Goal: Task Accomplishment & Management: Use online tool/utility

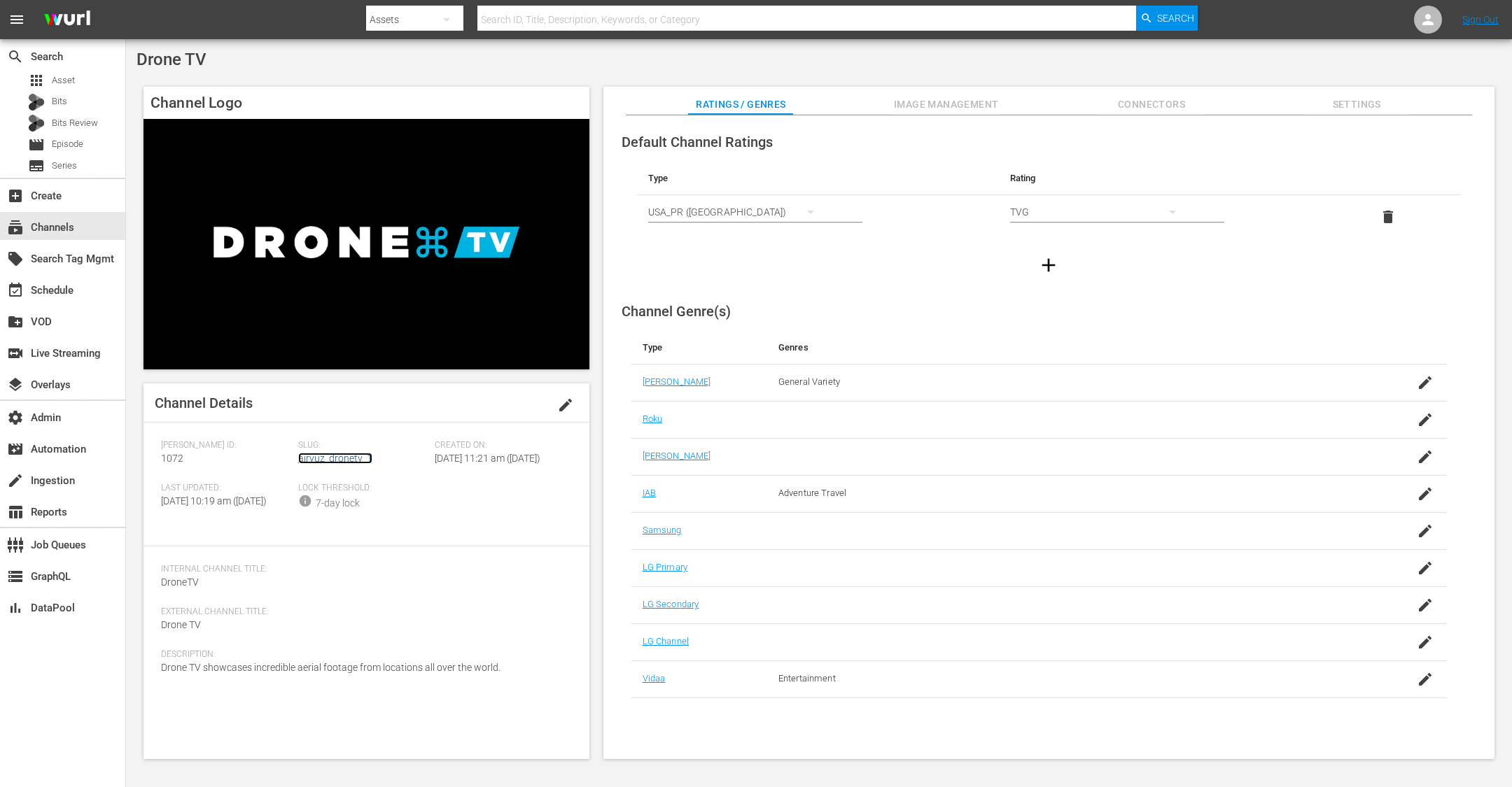
click at [322, 462] on link "airvuz_dronetv_1" at bounding box center [335, 458] width 74 height 11
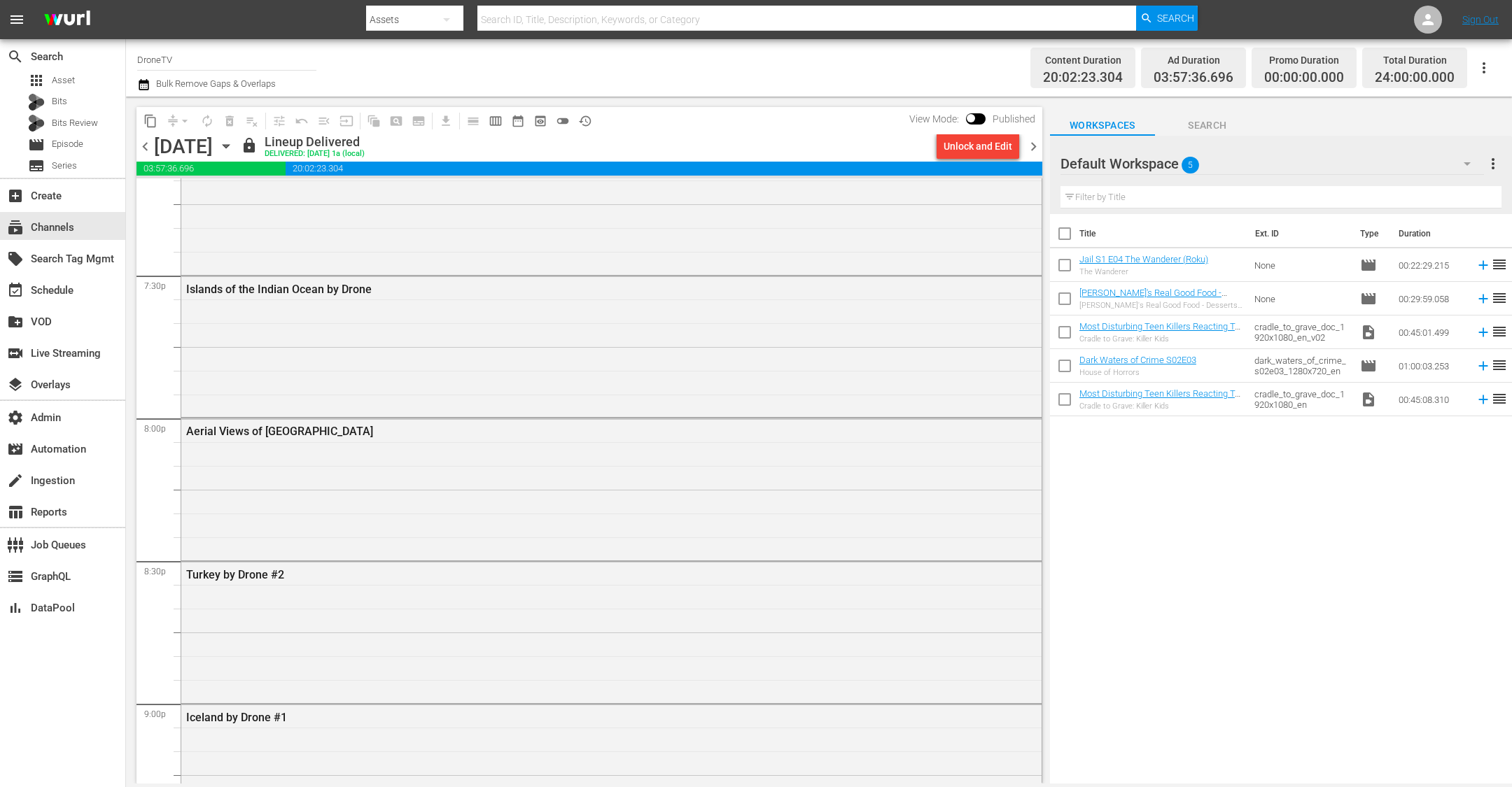
scroll to position [6246, 0]
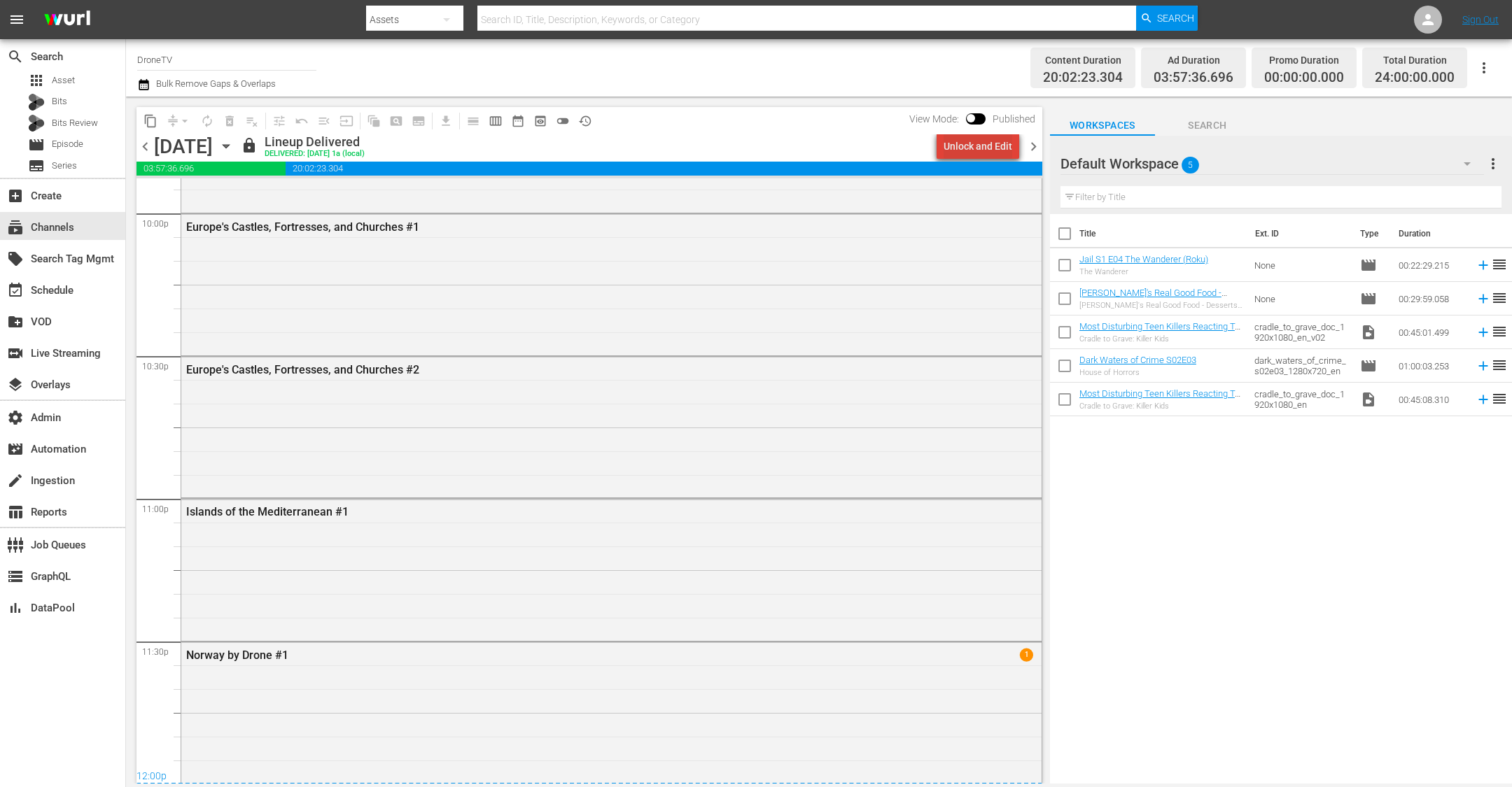
click at [989, 152] on div "Unlock and Edit" at bounding box center [978, 146] width 68 height 25
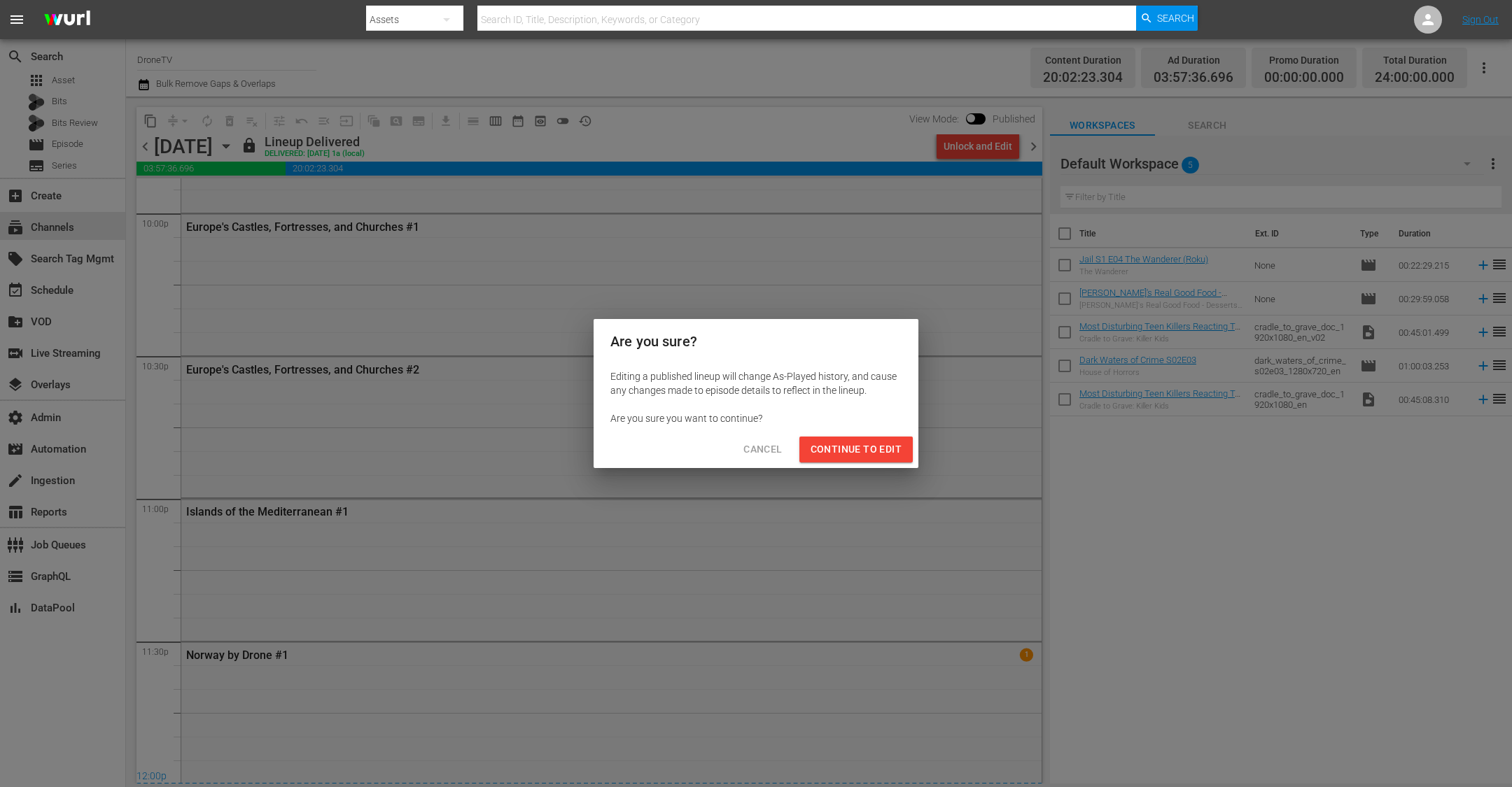
click at [861, 456] on span "Continue to Edit" at bounding box center [856, 449] width 91 height 18
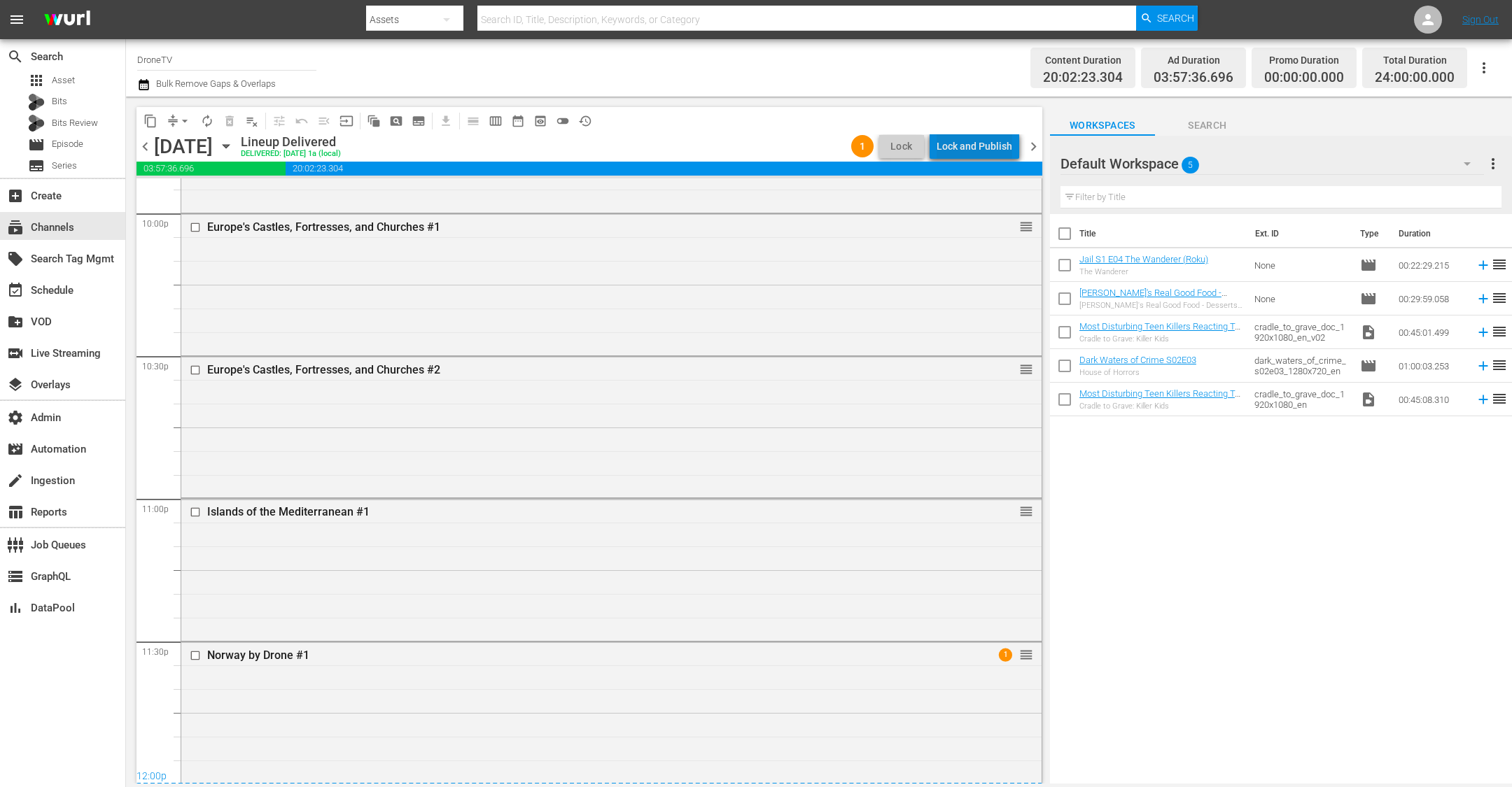
click at [983, 150] on div "Lock and Publish" at bounding box center [974, 146] width 75 height 25
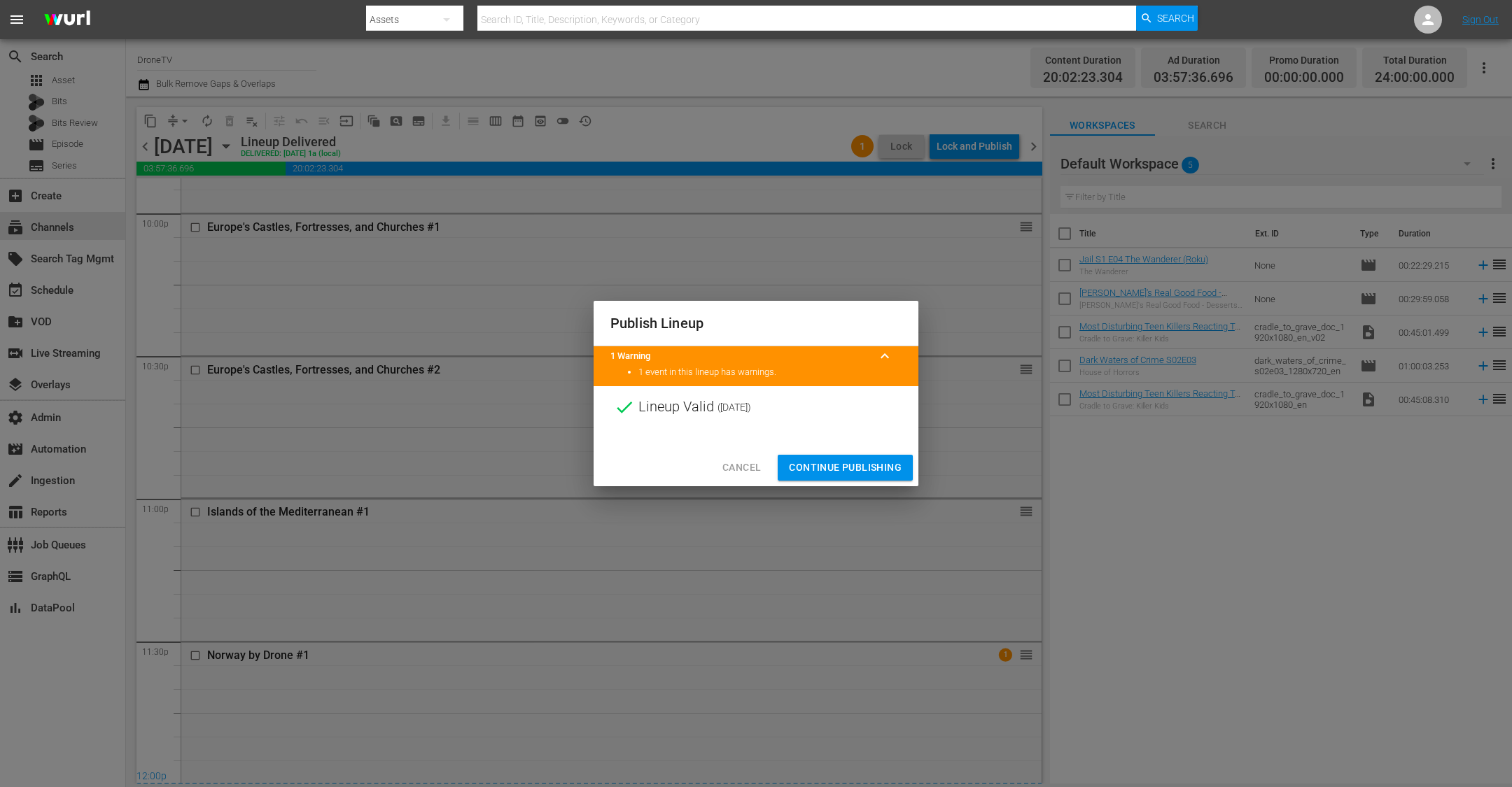
click at [849, 462] on span "Continue Publishing" at bounding box center [845, 468] width 112 height 18
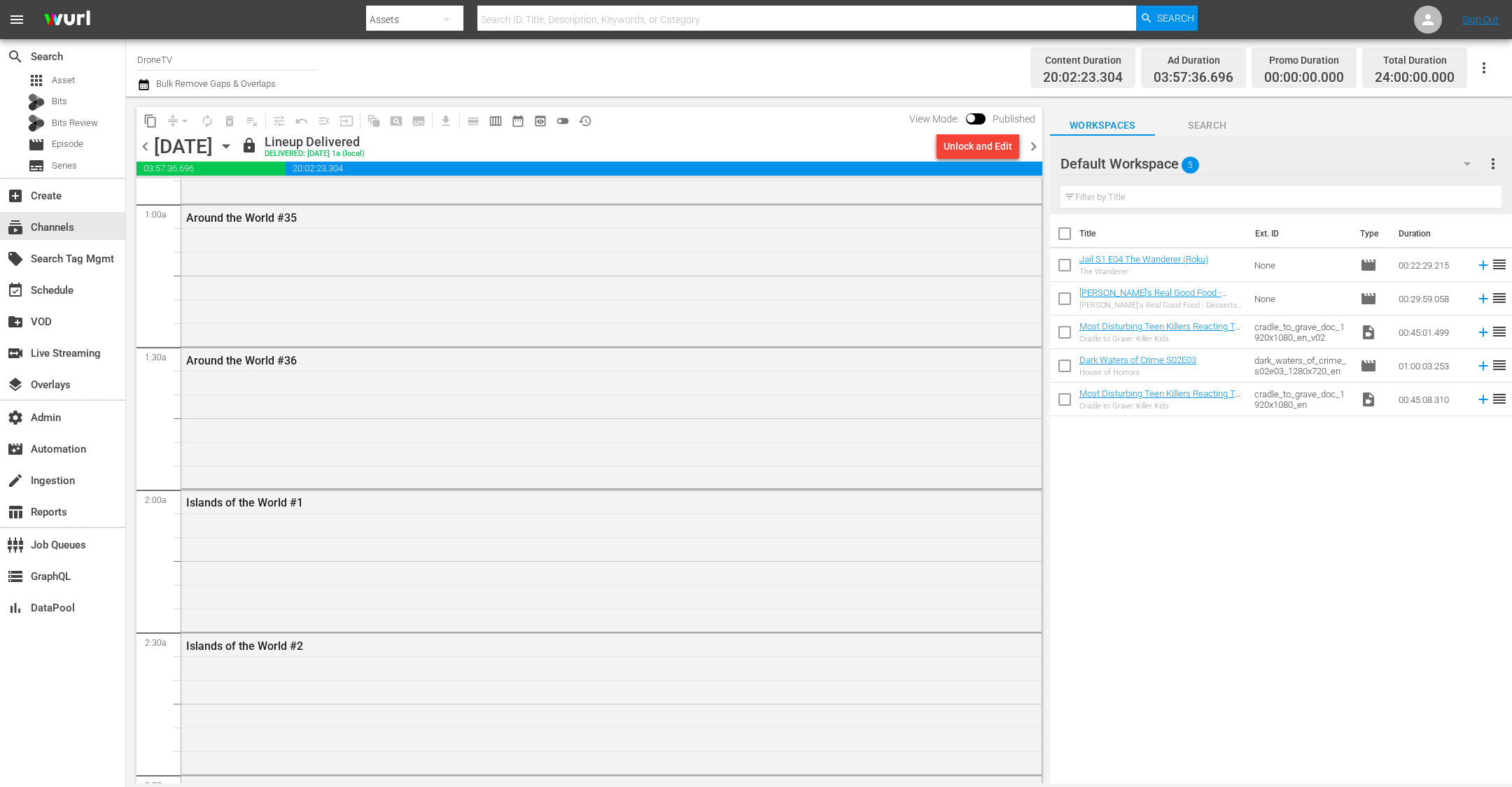
scroll to position [0, 0]
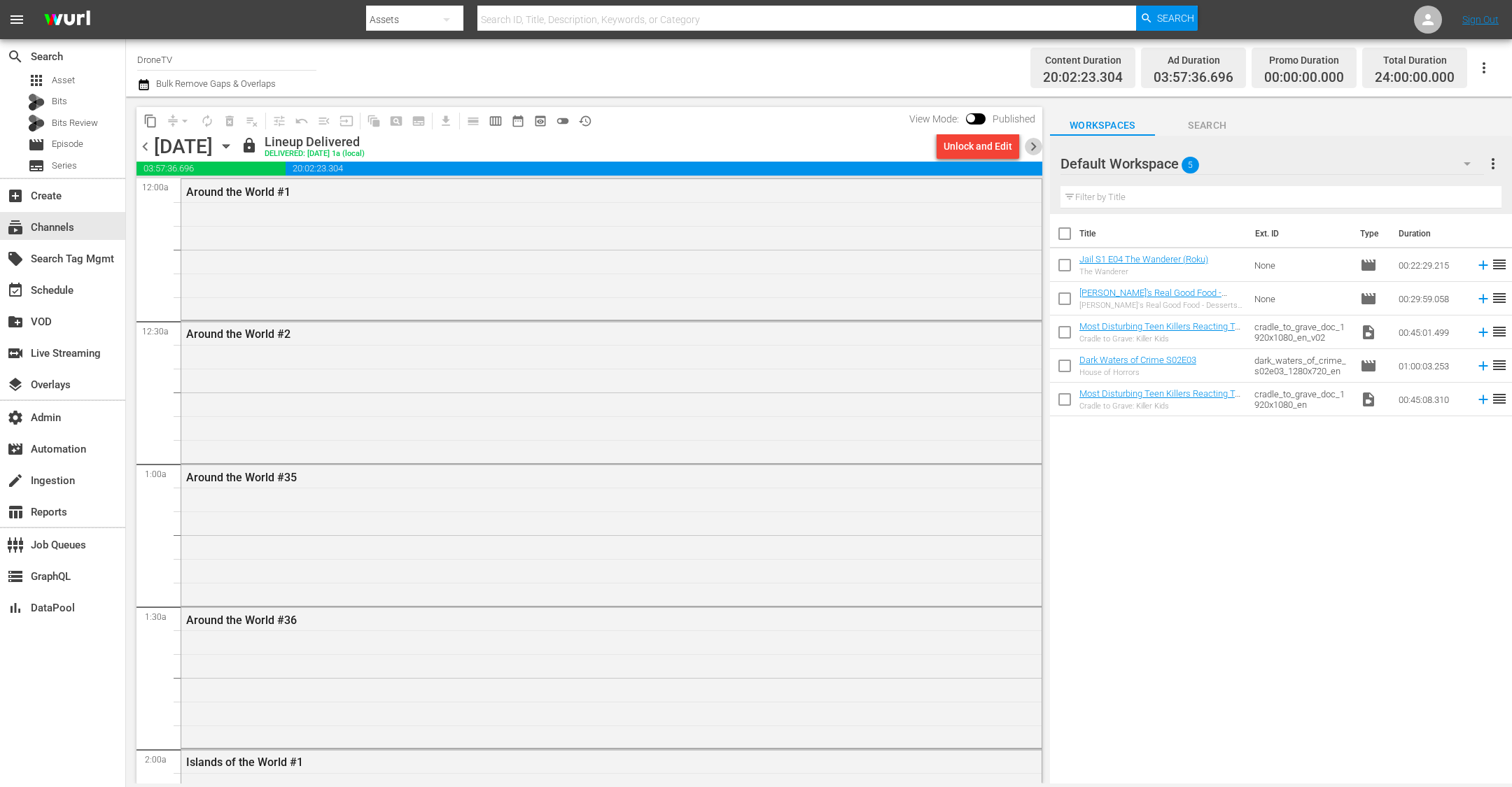
click at [1034, 142] on span "chevron_right" at bounding box center [1033, 146] width 18 height 18
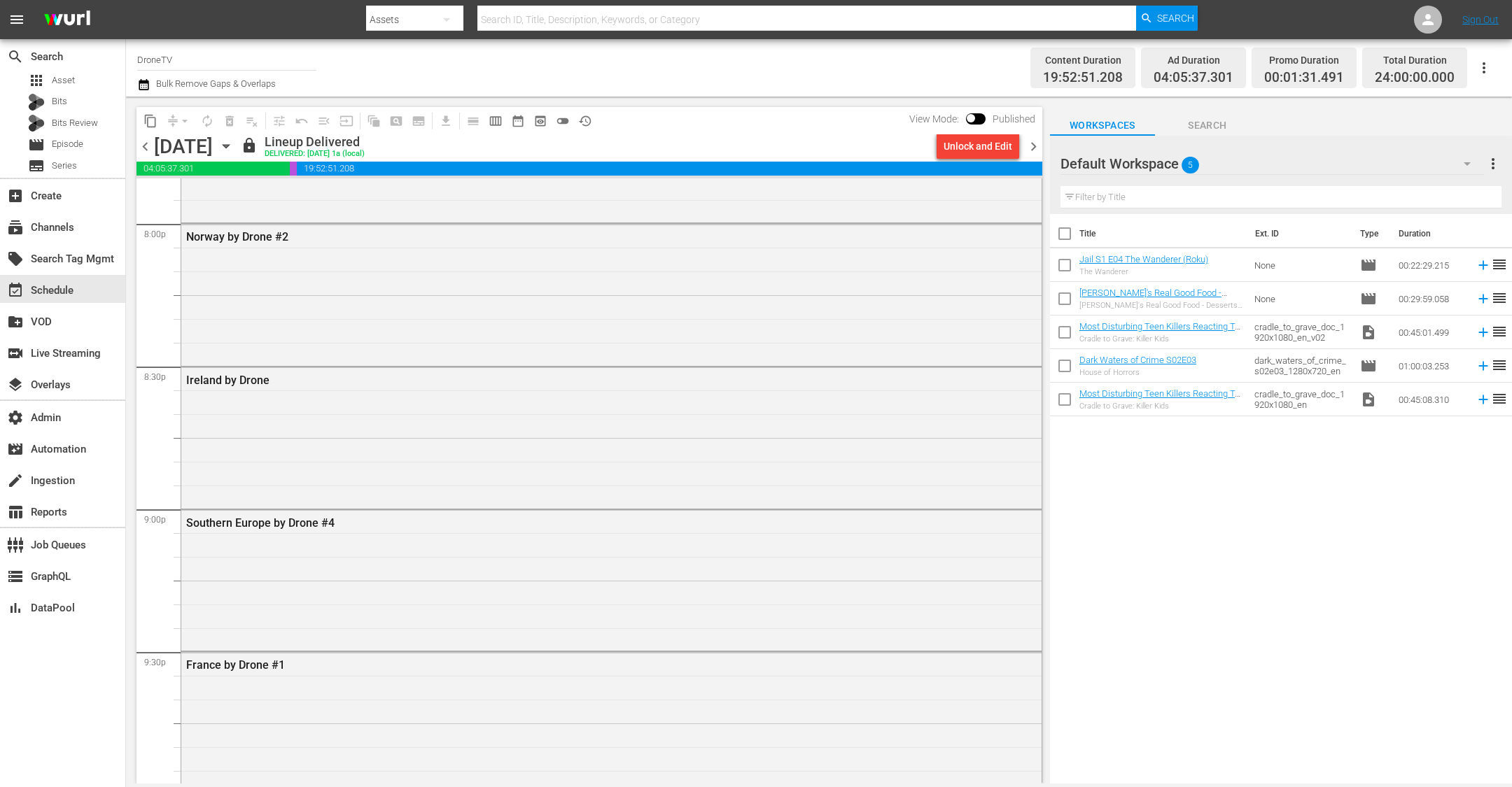
scroll to position [6246, 0]
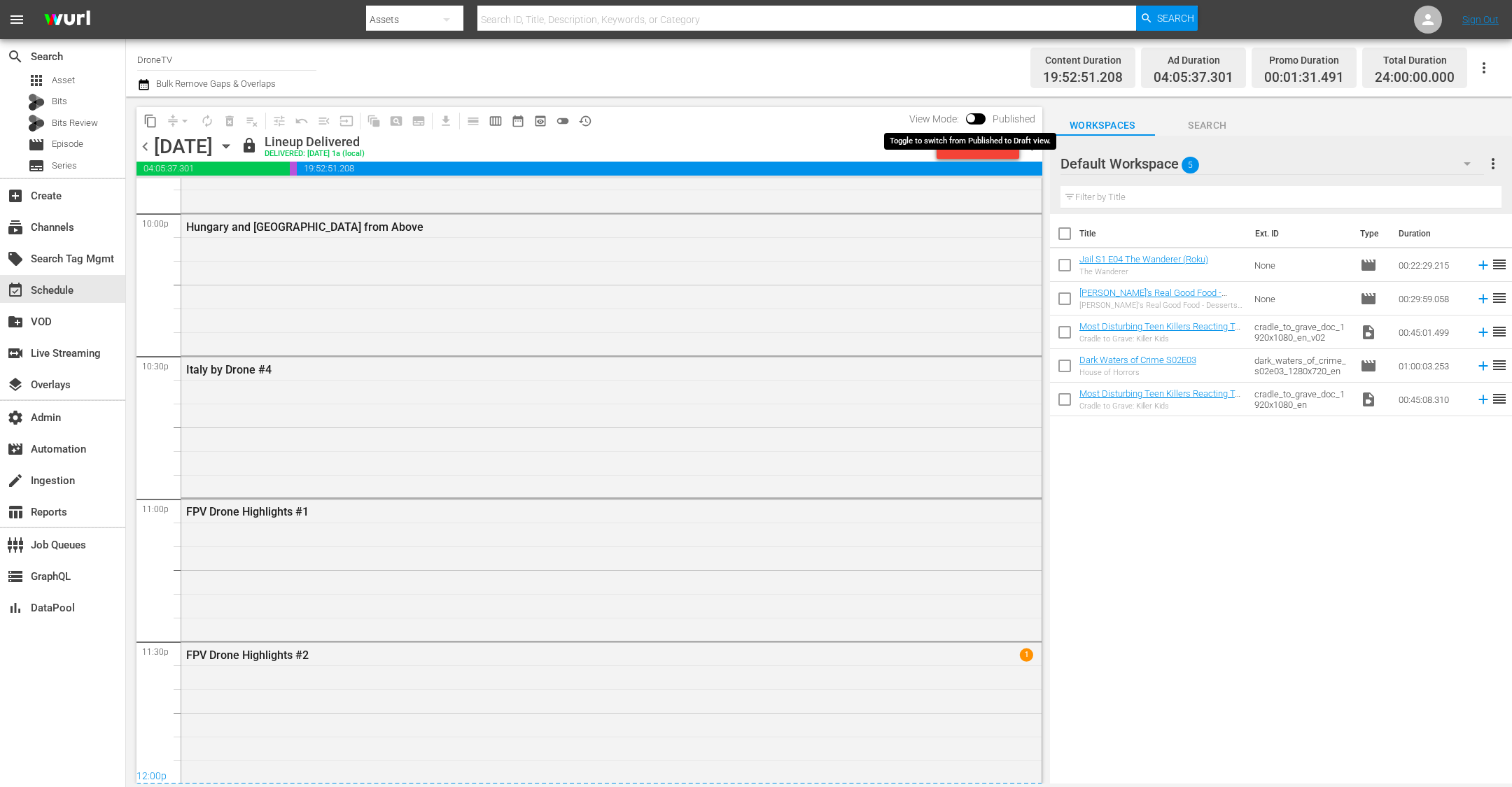
click at [976, 118] on input "checkbox" at bounding box center [971, 121] width 29 height 10
click at [978, 116] on input "checkbox" at bounding box center [987, 121] width 29 height 10
click at [978, 116] on input "checkbox" at bounding box center [971, 121] width 29 height 10
checkbox input "true"
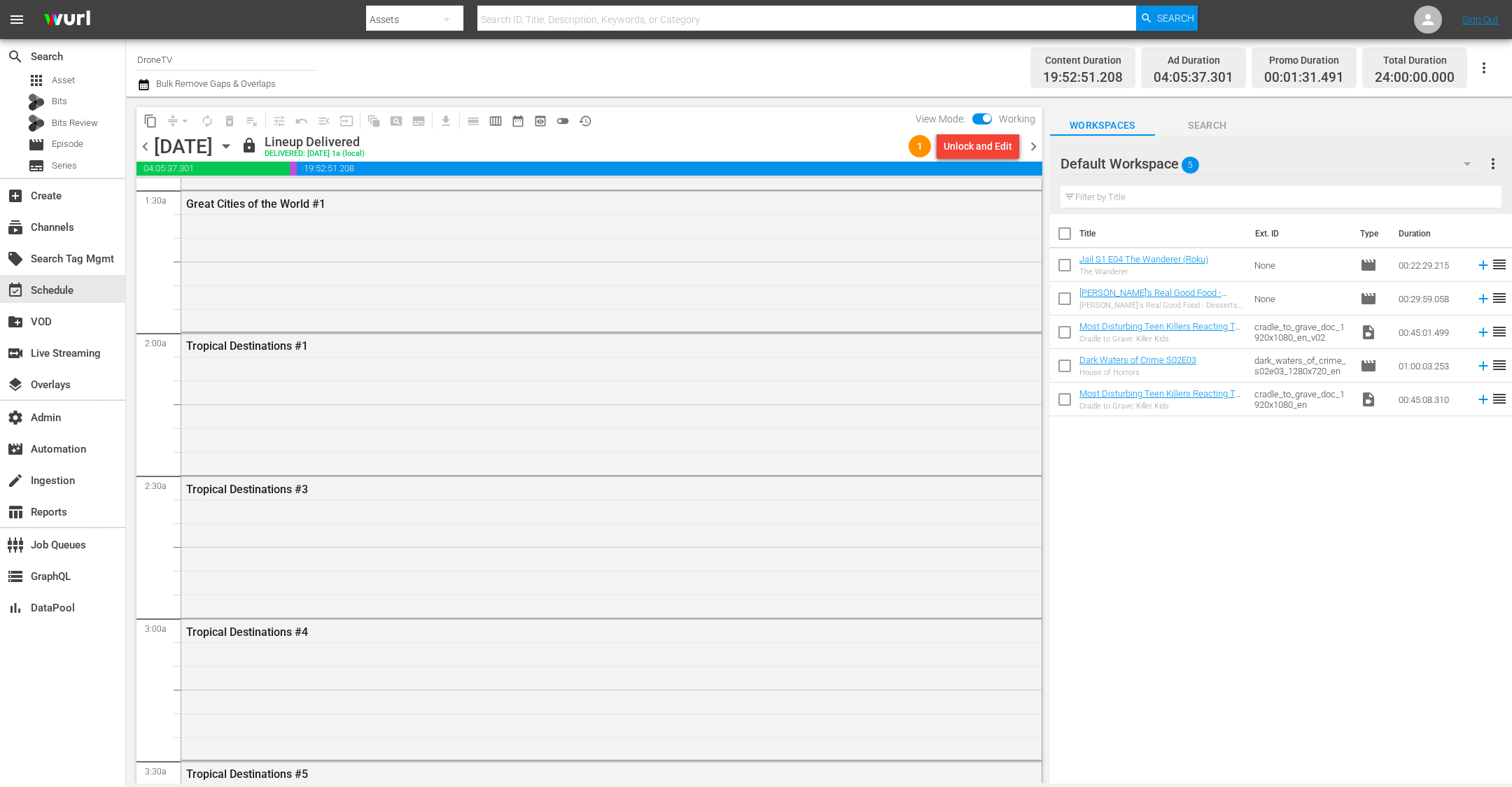
scroll to position [0, 0]
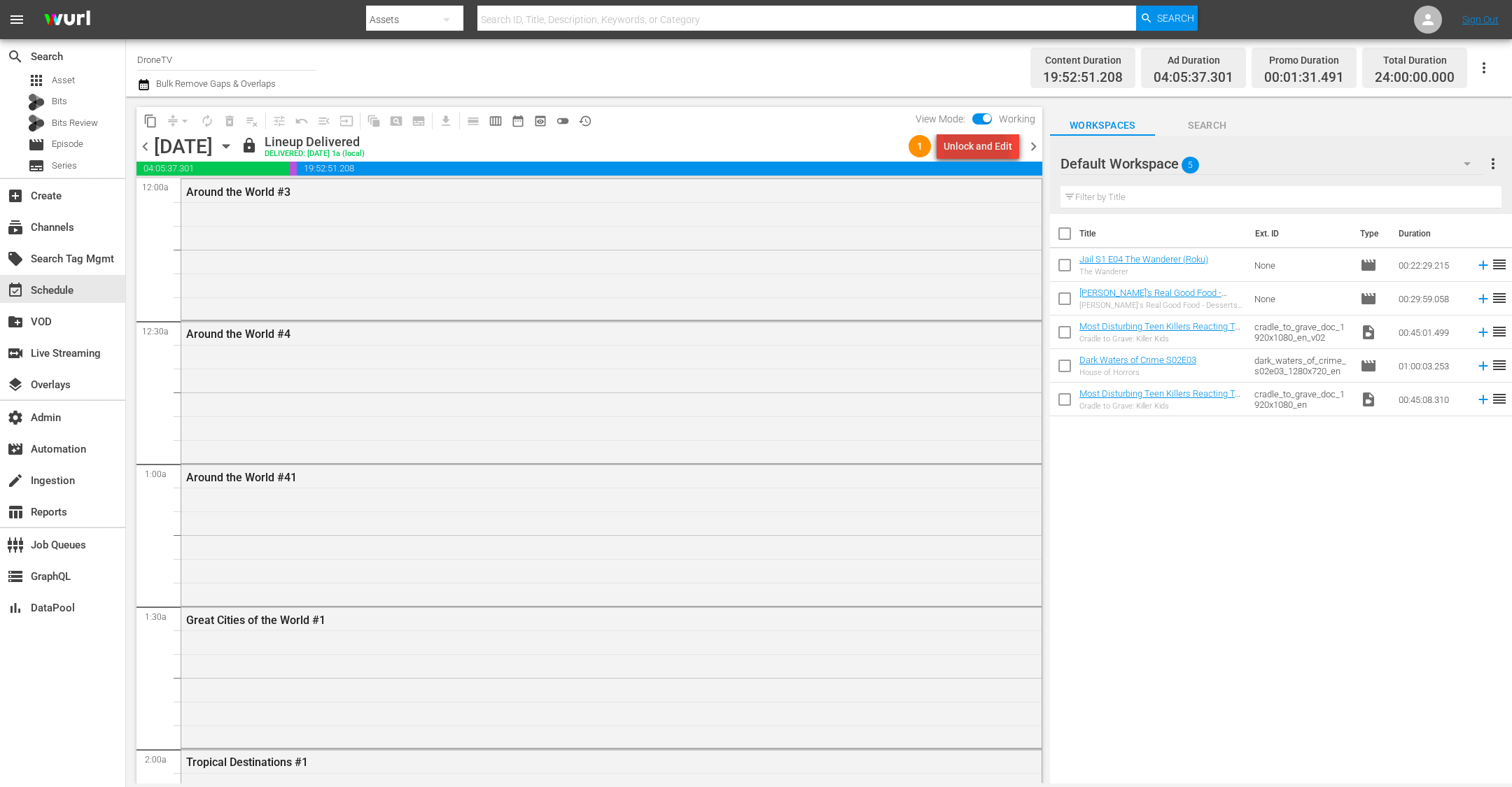
click at [967, 154] on div "Unlock and Edit" at bounding box center [978, 146] width 68 height 25
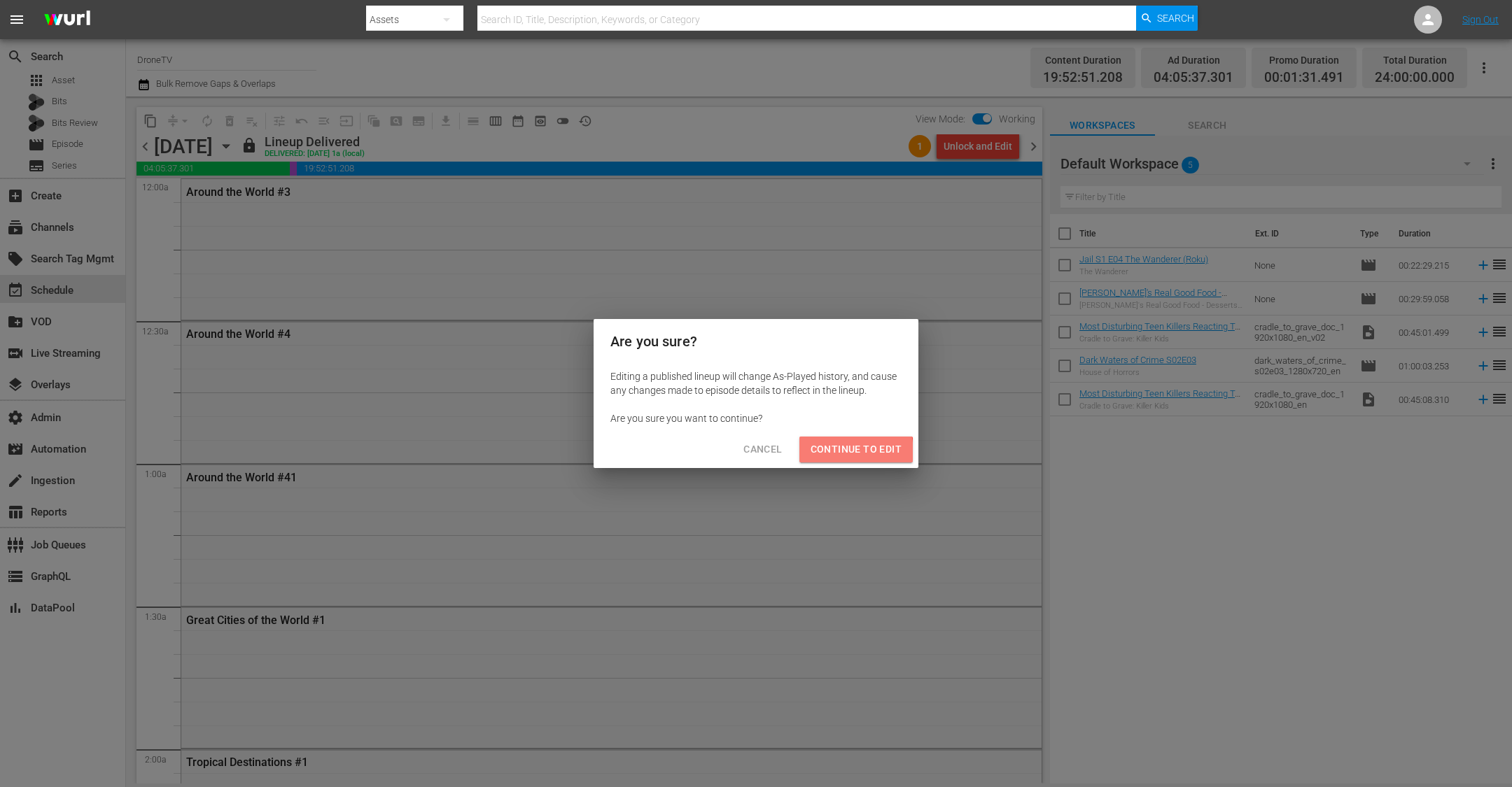
click at [833, 453] on span "Continue to Edit" at bounding box center [856, 449] width 91 height 18
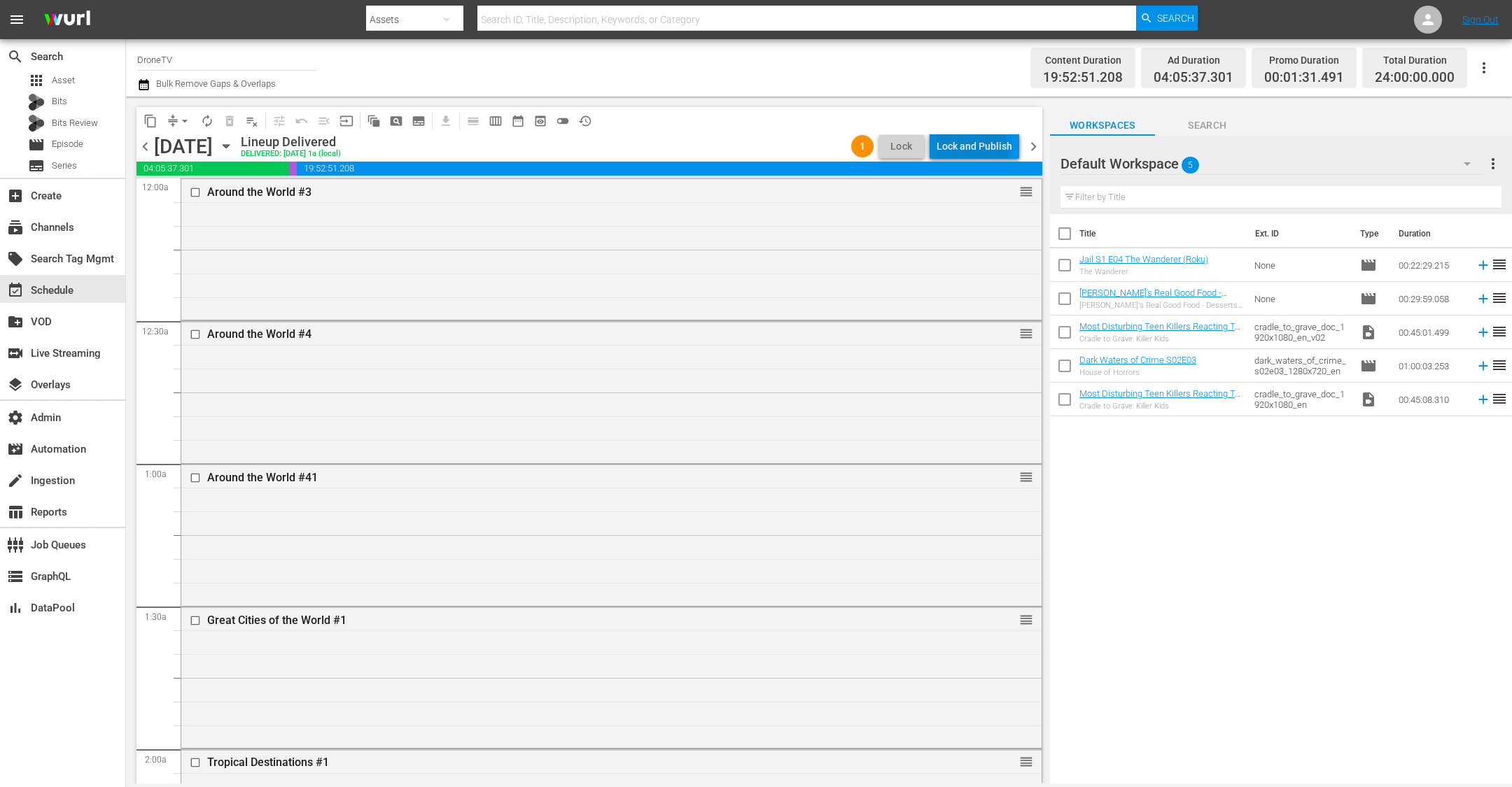
click at [975, 149] on div "Lock and Publish" at bounding box center [974, 146] width 75 height 25
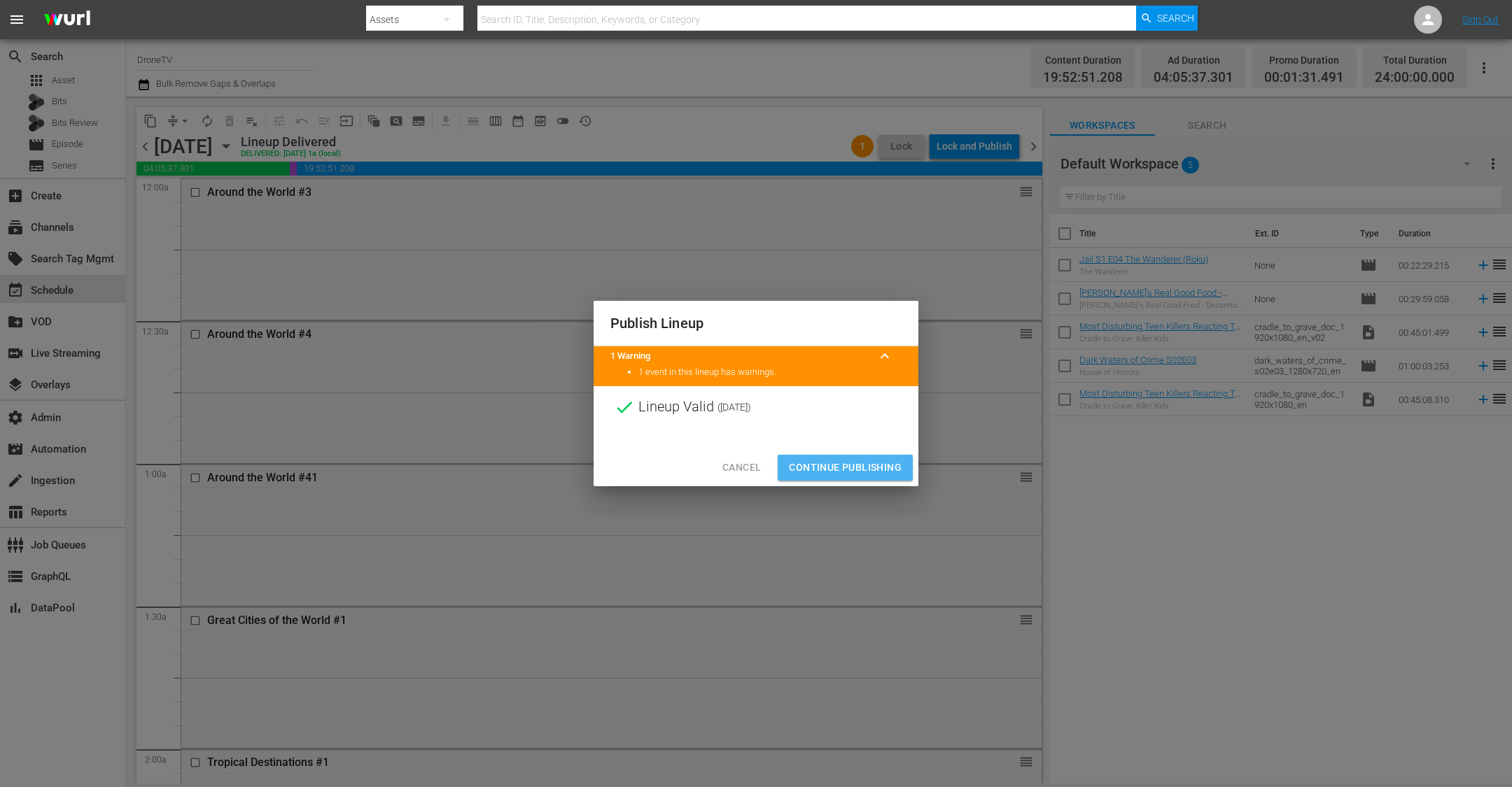
click at [858, 473] on span "Continue Publishing" at bounding box center [845, 468] width 112 height 18
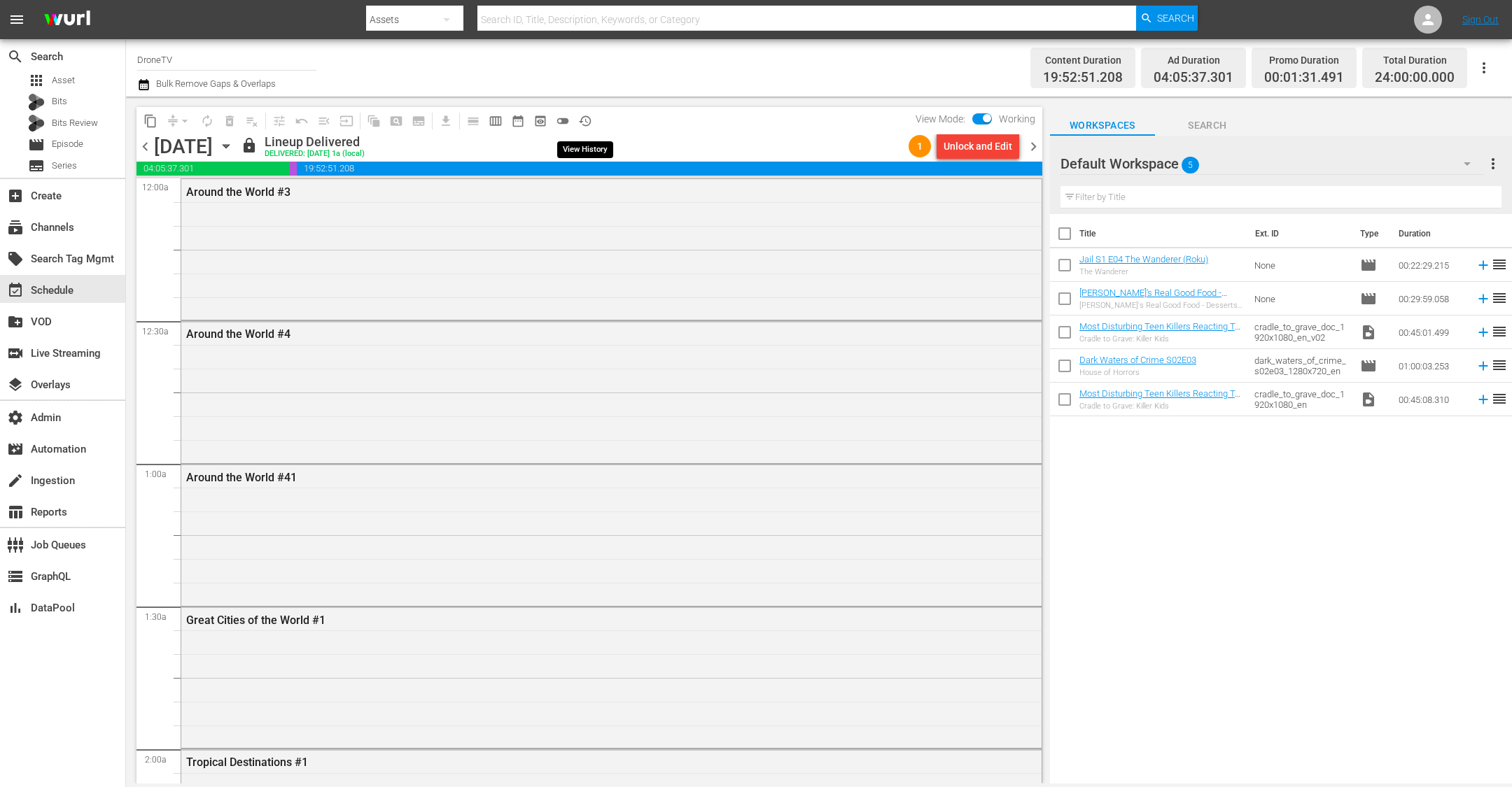
click at [587, 121] on span "history_outlined" at bounding box center [585, 121] width 14 height 14
